Goal: Entertainment & Leisure: Consume media (video, audio)

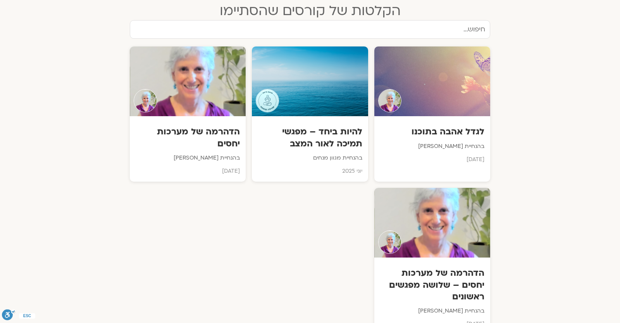
scroll to position [271, 0]
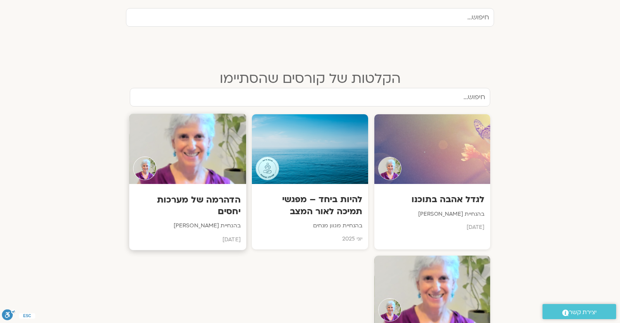
click at [181, 168] on div at bounding box center [187, 149] width 117 height 71
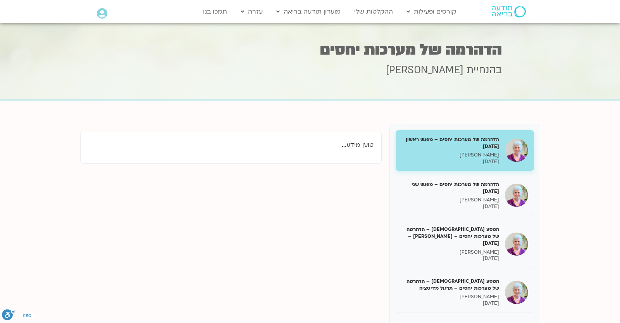
scroll to position [68, 0]
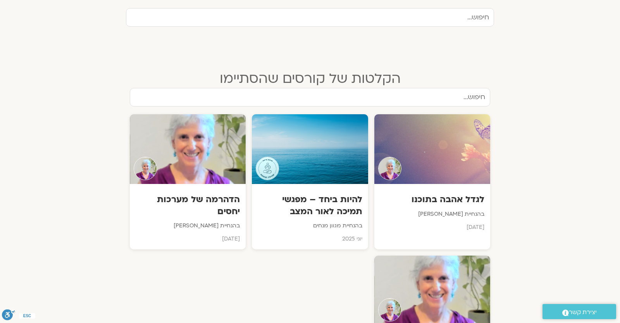
scroll to position [271, 0]
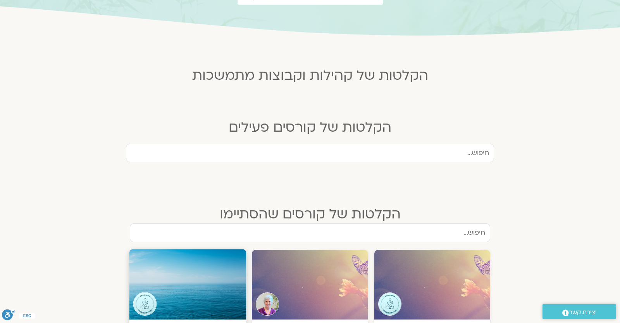
scroll to position [203, 0]
